Goal: Task Accomplishment & Management: Use online tool/utility

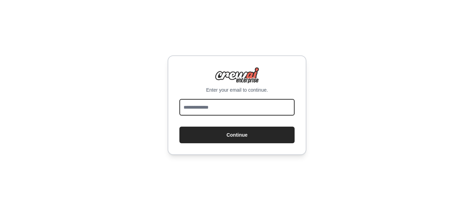
click at [250, 109] on input "email" at bounding box center [236, 107] width 115 height 17
type input "**********"
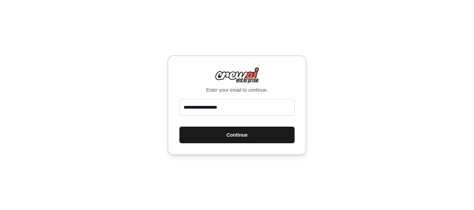
click at [246, 133] on button "Continue" at bounding box center [236, 135] width 115 height 17
click at [240, 137] on button "Continue" at bounding box center [236, 135] width 115 height 17
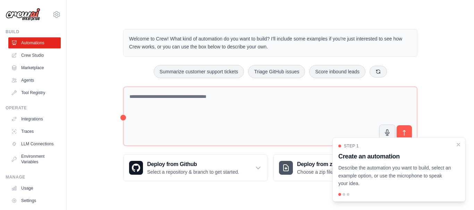
click at [344, 195] on div at bounding box center [343, 194] width 3 height 3
click at [349, 195] on div at bounding box center [347, 194] width 3 height 3
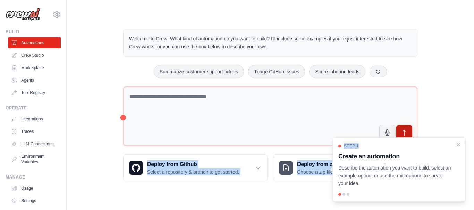
drag, startPoint x: 437, startPoint y: 145, endPoint x: 400, endPoint y: 128, distance: 40.5
click at [400, 128] on div "Welcome to Crew! What kind of automation do you want to build? I'll include som…" at bounding box center [270, 105] width 311 height 175
click at [458, 142] on icon "Close walkthrough" at bounding box center [458, 144] width 6 height 6
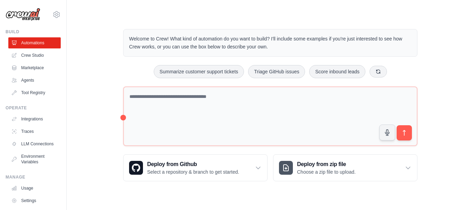
click at [443, 111] on div "Welcome to Crew! What kind of automation do you want to build? I'll include som…" at bounding box center [270, 105] width 385 height 175
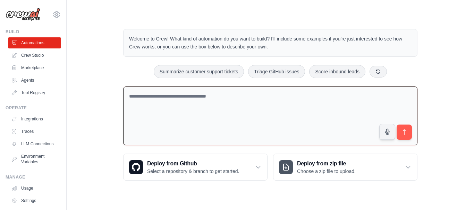
click at [225, 98] on textarea at bounding box center [270, 116] width 294 height 59
type textarea "**********"
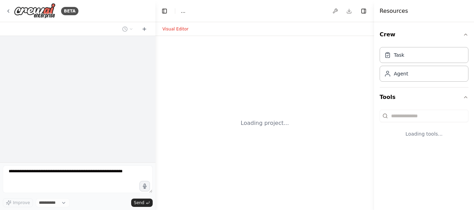
select select "****"
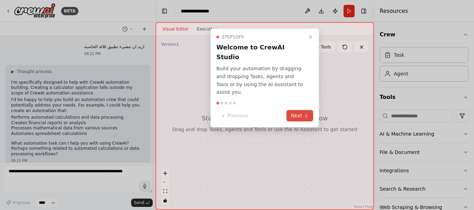
click at [295, 110] on button "Next" at bounding box center [299, 115] width 27 height 11
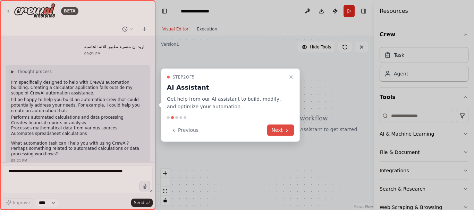
click at [276, 128] on button "Next" at bounding box center [280, 130] width 27 height 11
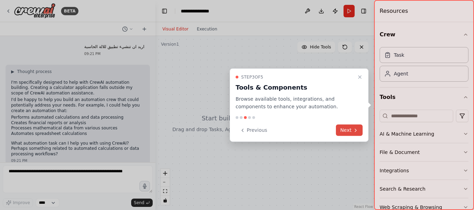
click at [351, 132] on button "Next" at bounding box center [349, 130] width 27 height 11
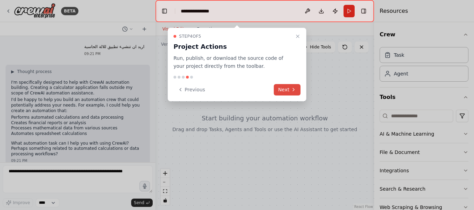
click at [284, 90] on button "Next" at bounding box center [287, 89] width 27 height 11
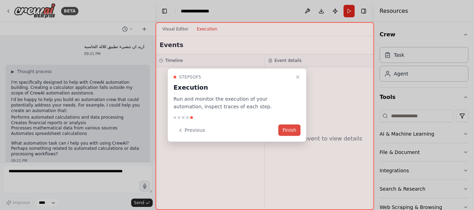
click at [291, 132] on button "Finish" at bounding box center [289, 130] width 22 height 11
